Goal: Information Seeking & Learning: Learn about a topic

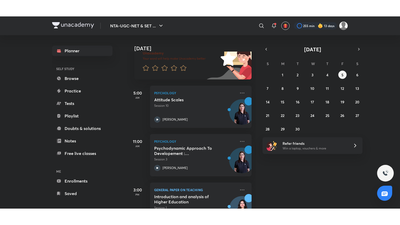
scroll to position [44, 0]
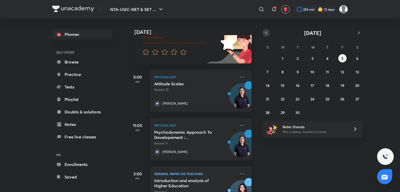
click at [266, 32] on icon "button" at bounding box center [266, 32] width 4 height 5
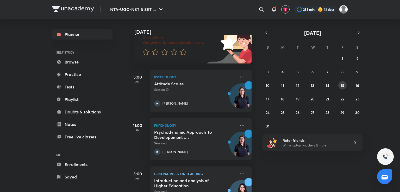
click at [338, 86] on button "15" at bounding box center [342, 85] width 8 height 8
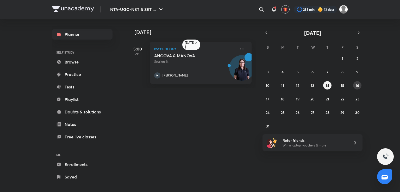
click at [357, 86] on abbr "16" at bounding box center [358, 85] width 4 height 5
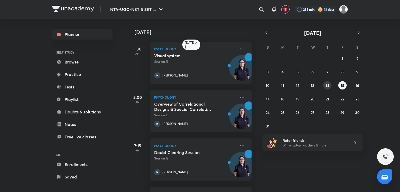
click at [326, 84] on abbr "14" at bounding box center [328, 85] width 4 height 5
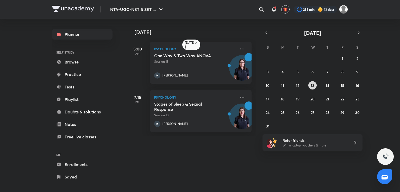
click at [310, 85] on button "13" at bounding box center [313, 85] width 8 height 8
click at [199, 110] on h5 "Imaging Techniques in Physiological Psychology" at bounding box center [186, 107] width 65 height 10
